Goal: Transaction & Acquisition: Purchase product/service

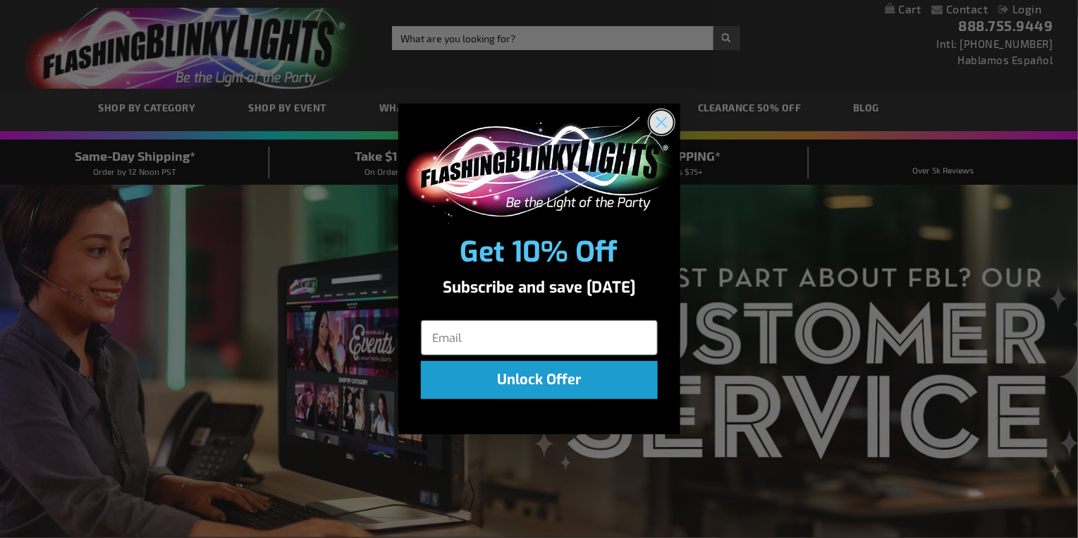
click at [665, 120] on circle "Close dialog" at bounding box center [660, 122] width 23 height 23
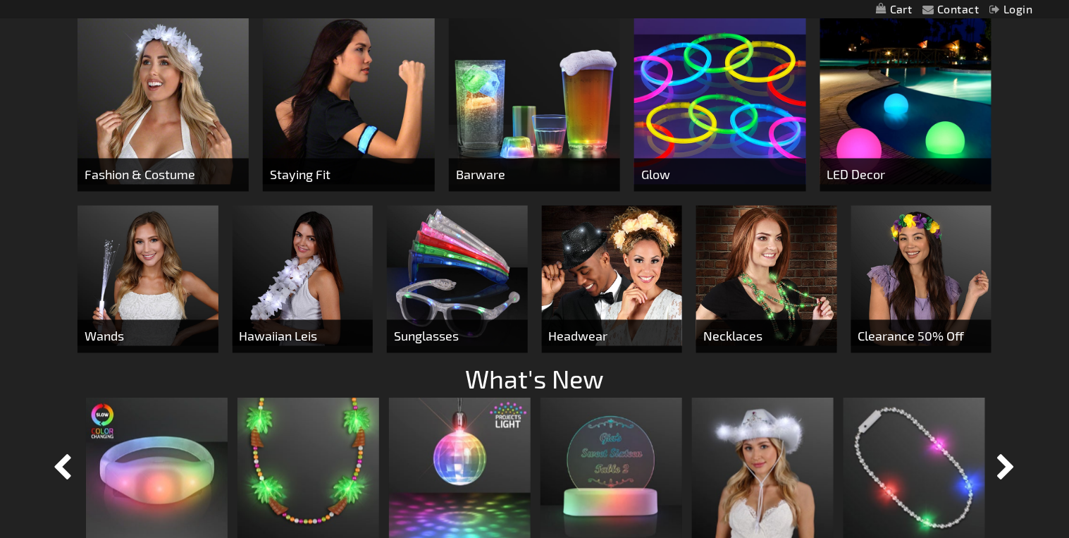
scroll to position [1012, 0]
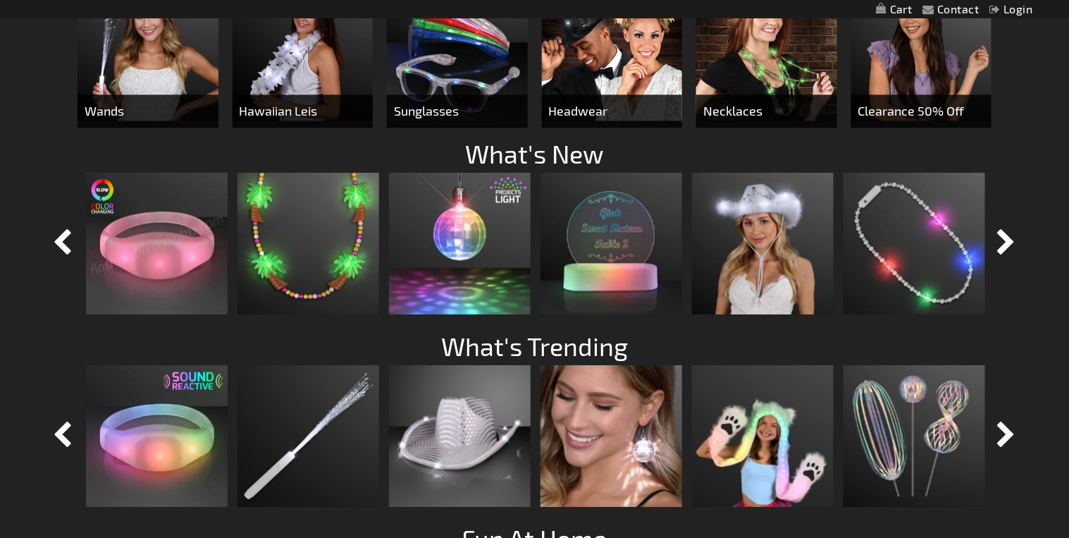
click at [159, 261] on img at bounding box center [157, 244] width 142 height 142
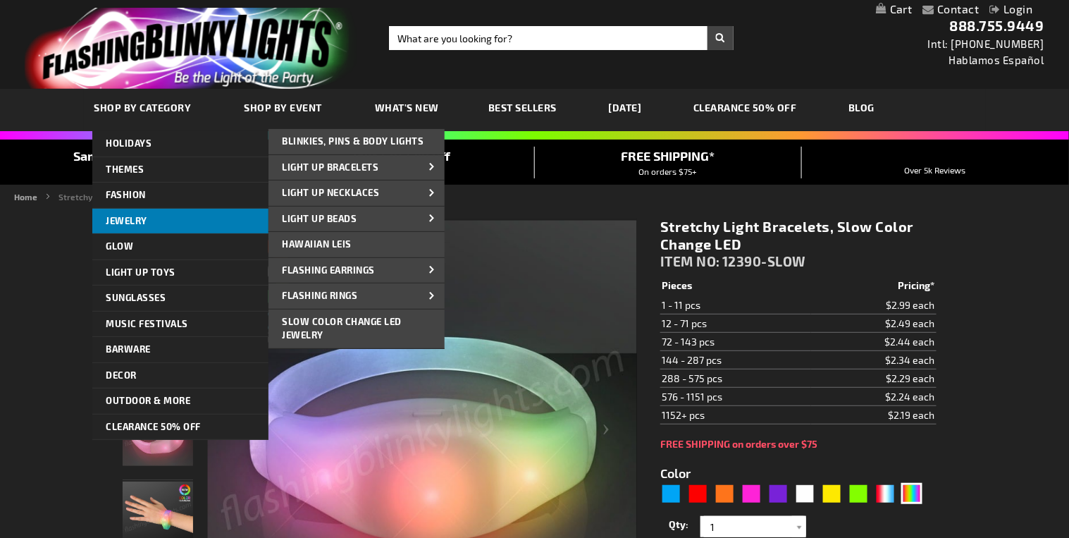
click at [131, 213] on link "Jewelry" at bounding box center [180, 221] width 176 height 25
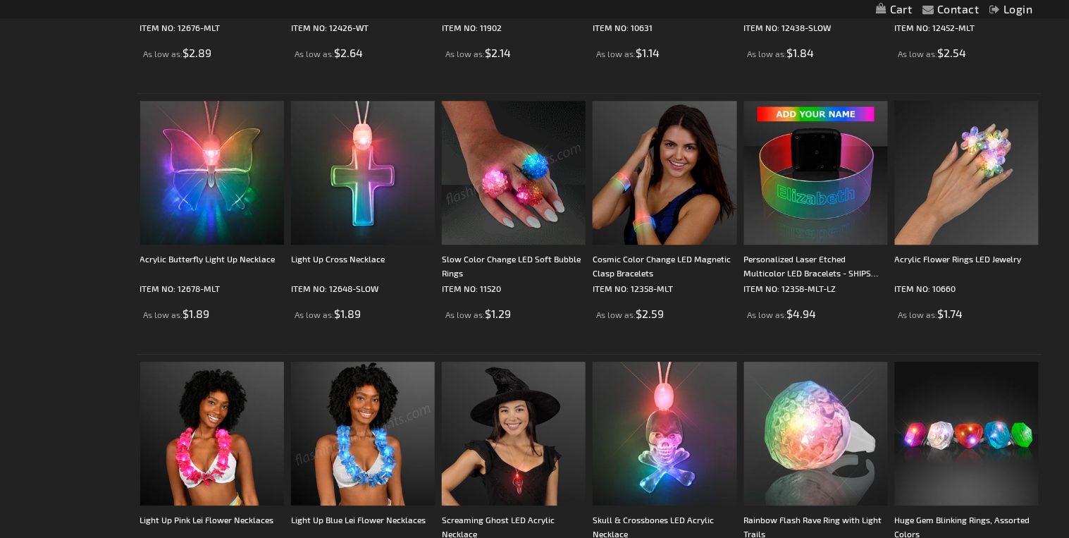
scroll to position [1184, 0]
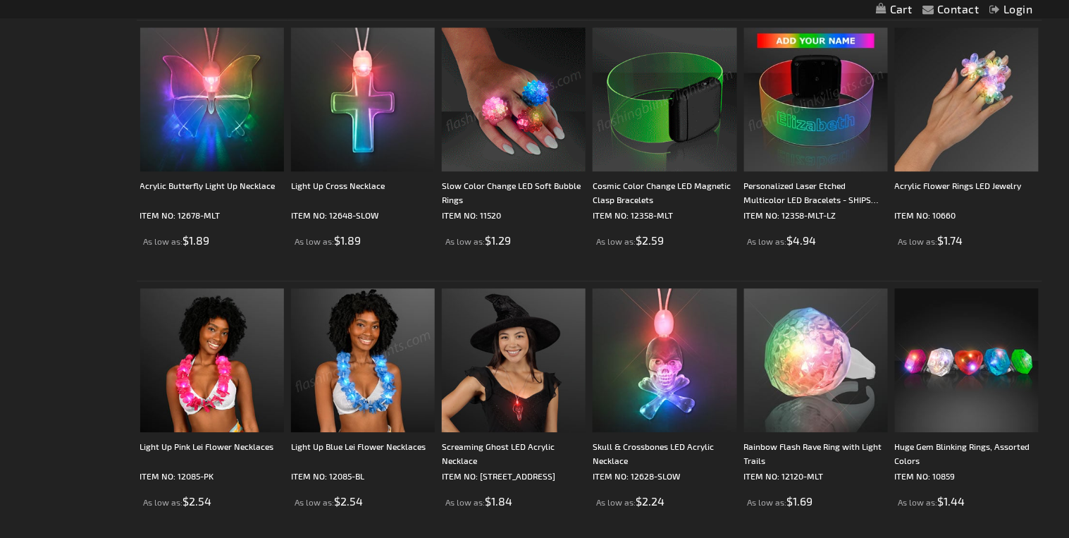
click at [816, 109] on img at bounding box center [816, 99] width 144 height 144
